Goal: Information Seeking & Learning: Learn about a topic

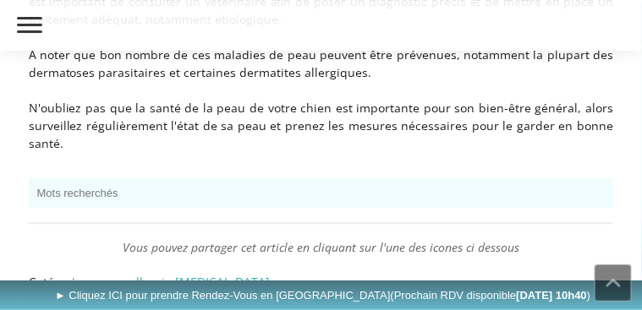
scroll to position [7062, 0]
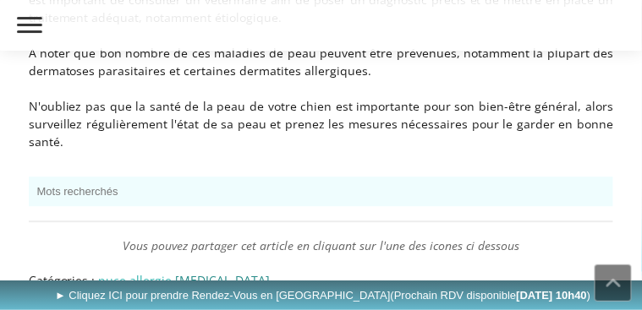
click at [206, 272] on link "[MEDICAL_DATA]" at bounding box center [223, 280] width 95 height 16
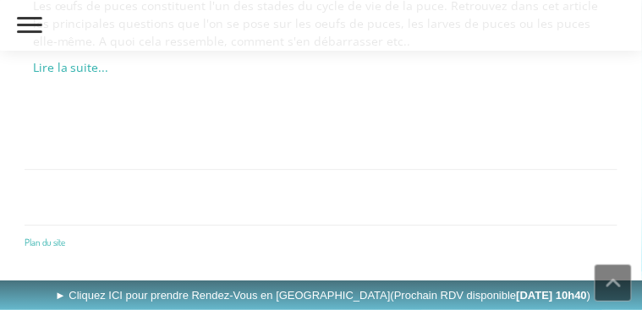
scroll to position [818, 0]
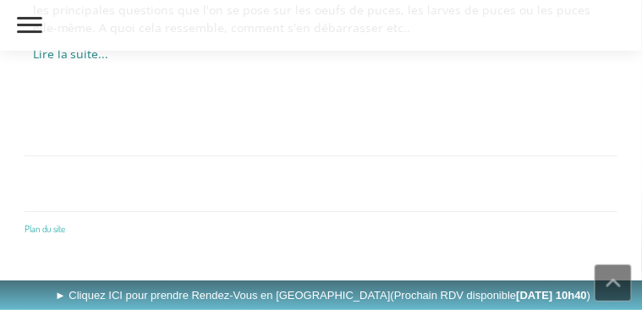
click at [109, 62] on link "Lire la suite..." at bounding box center [71, 54] width 76 height 16
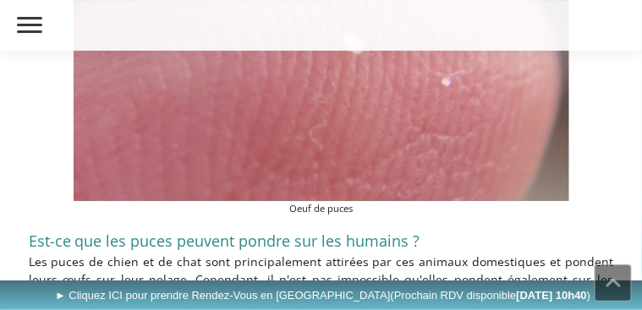
scroll to position [1861, 0]
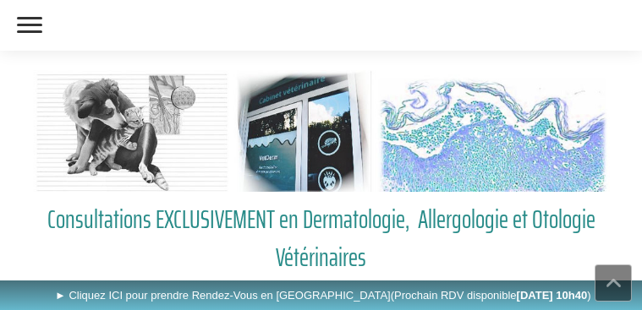
scroll to position [818, 0]
